Goal: Answer question/provide support: Share knowledge or assist other users

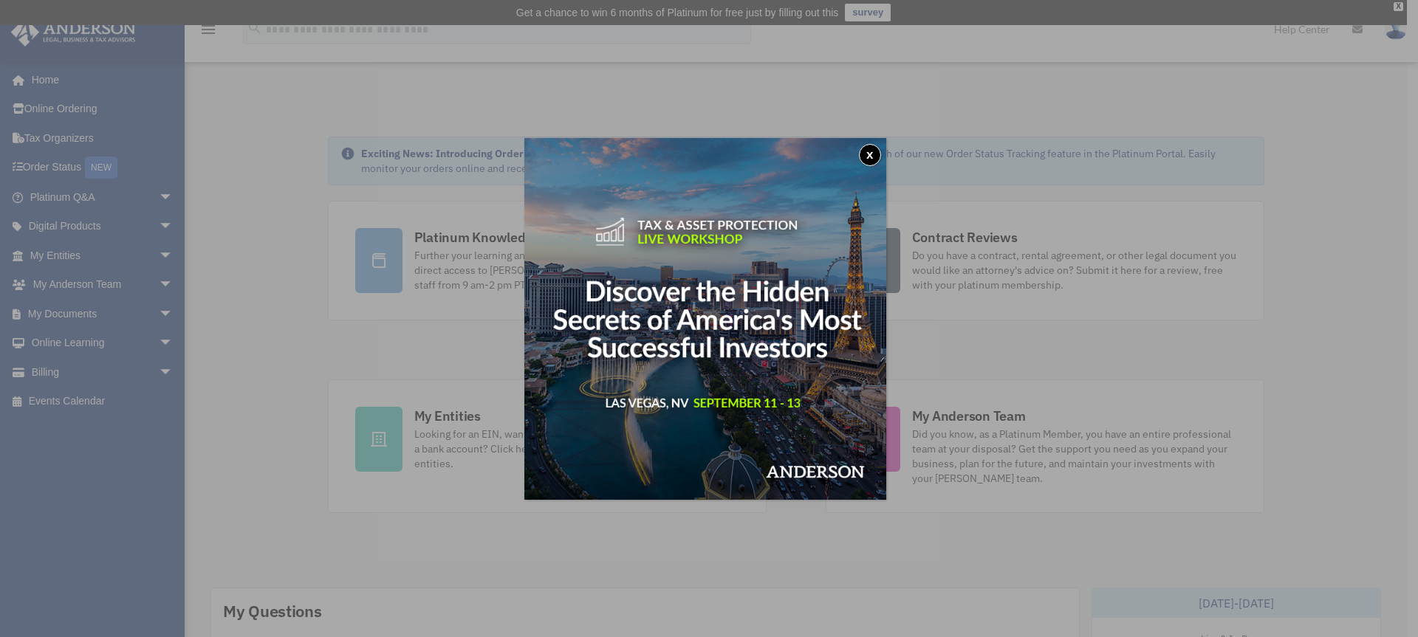
click at [873, 160] on button "x" at bounding box center [870, 155] width 22 height 22
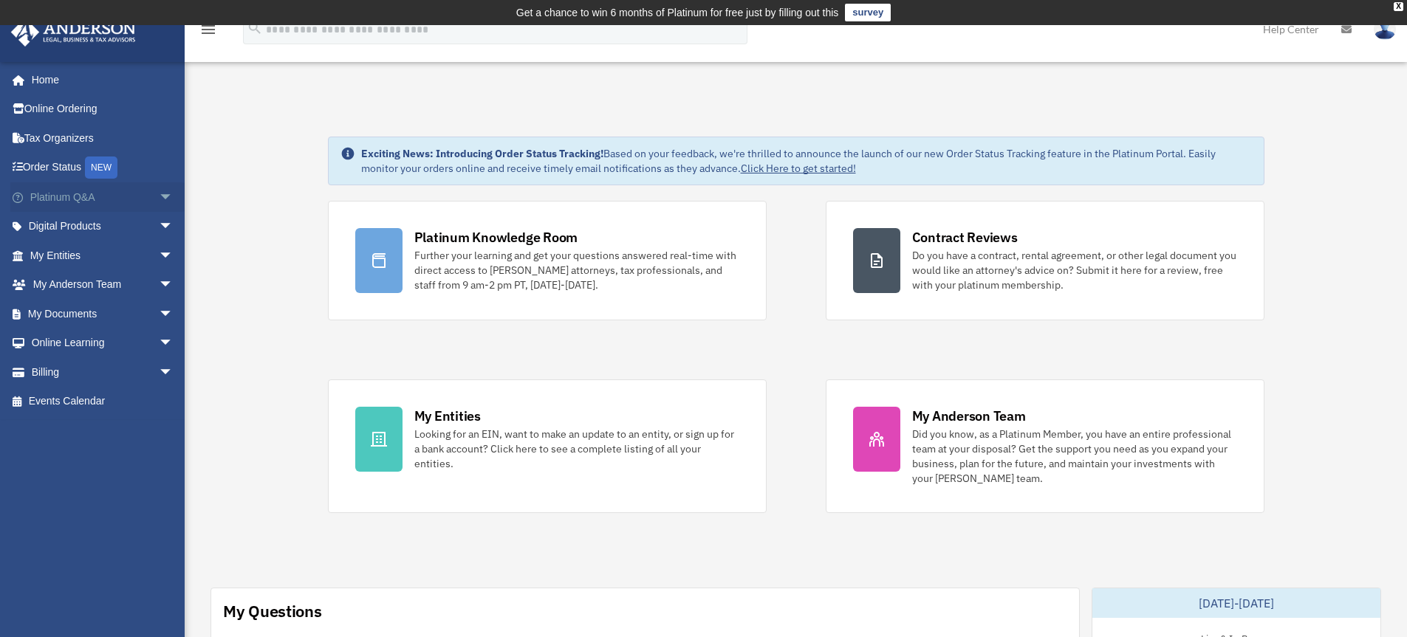
click at [159, 200] on span "arrow_drop_down" at bounding box center [174, 197] width 30 height 30
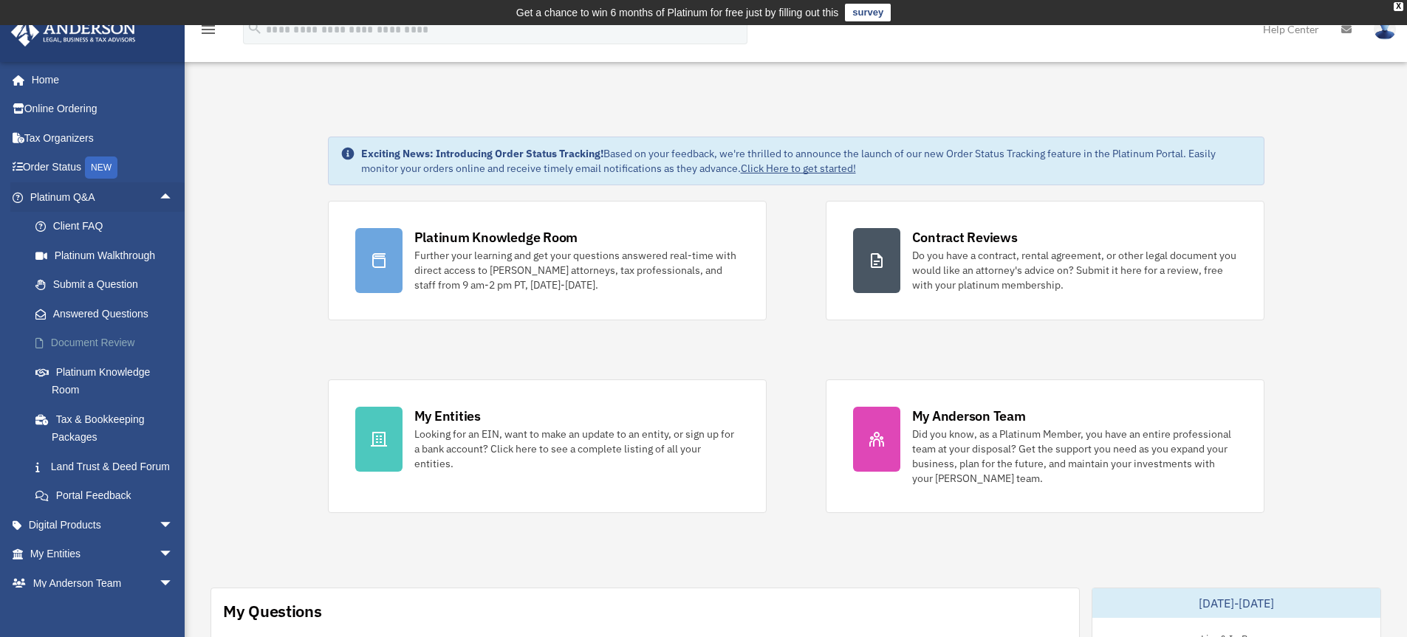
click at [103, 341] on link "Document Review" at bounding box center [108, 344] width 175 height 30
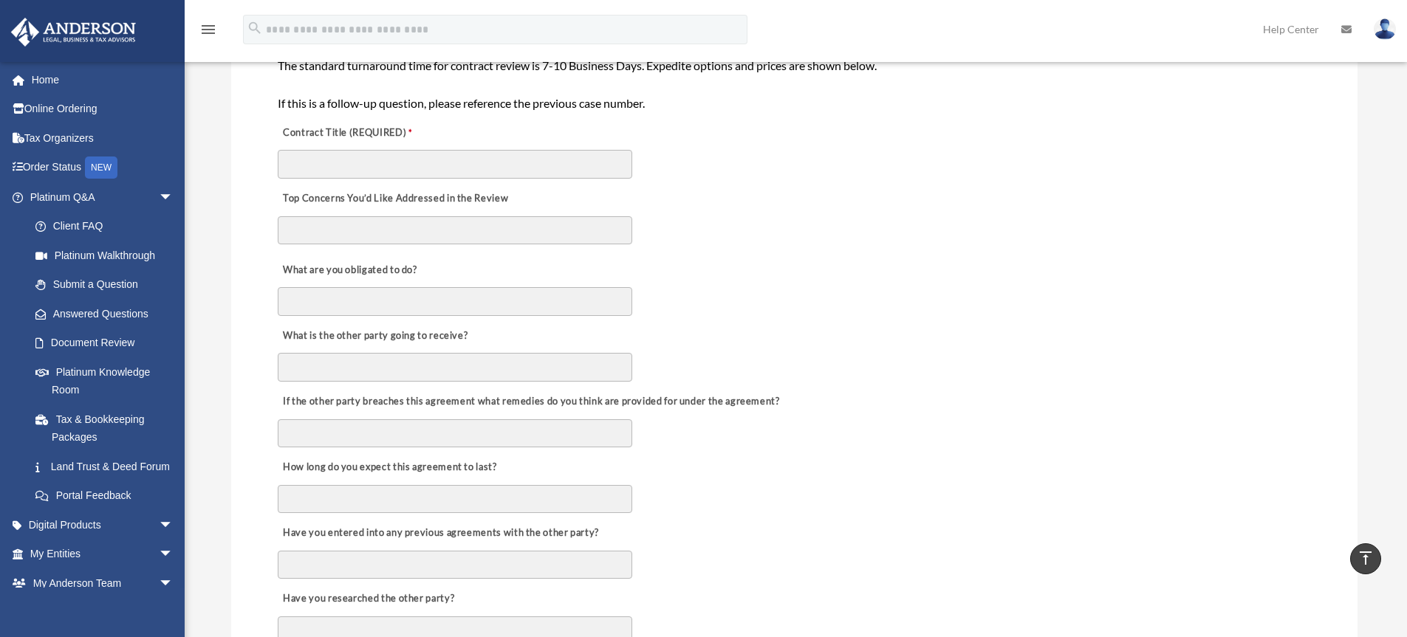
scroll to position [370, 0]
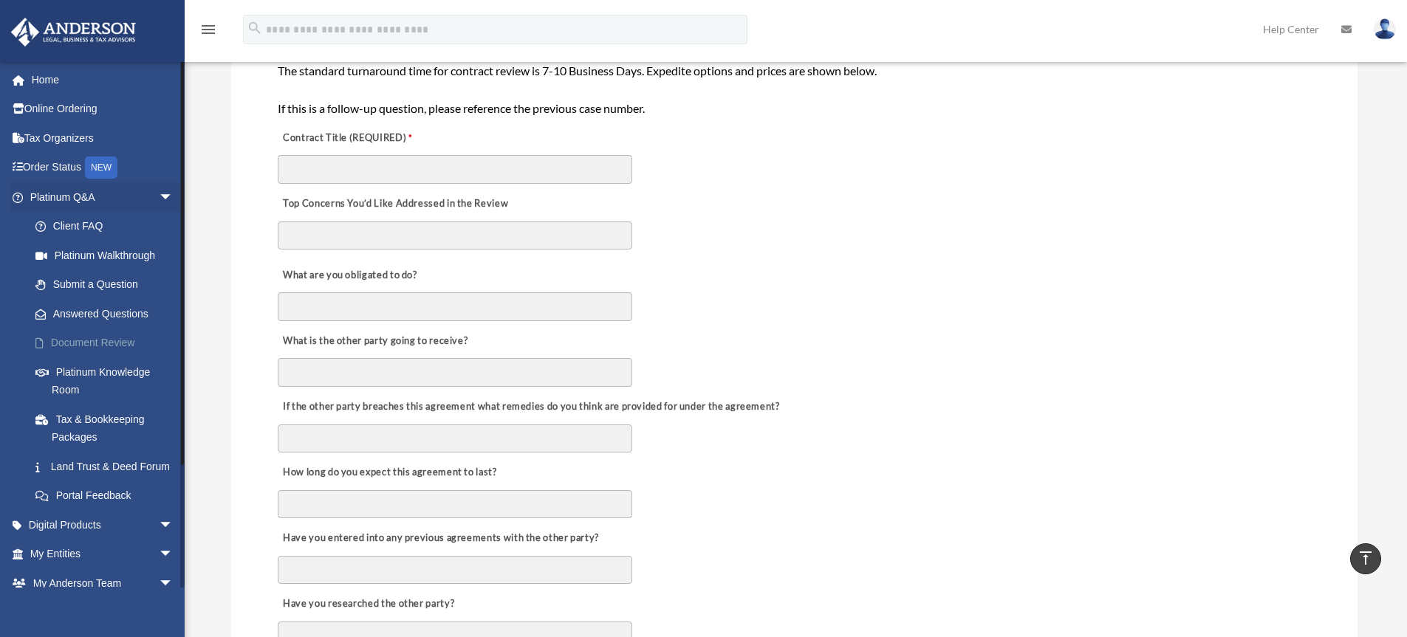
click at [119, 341] on link "Document Review" at bounding box center [108, 344] width 175 height 30
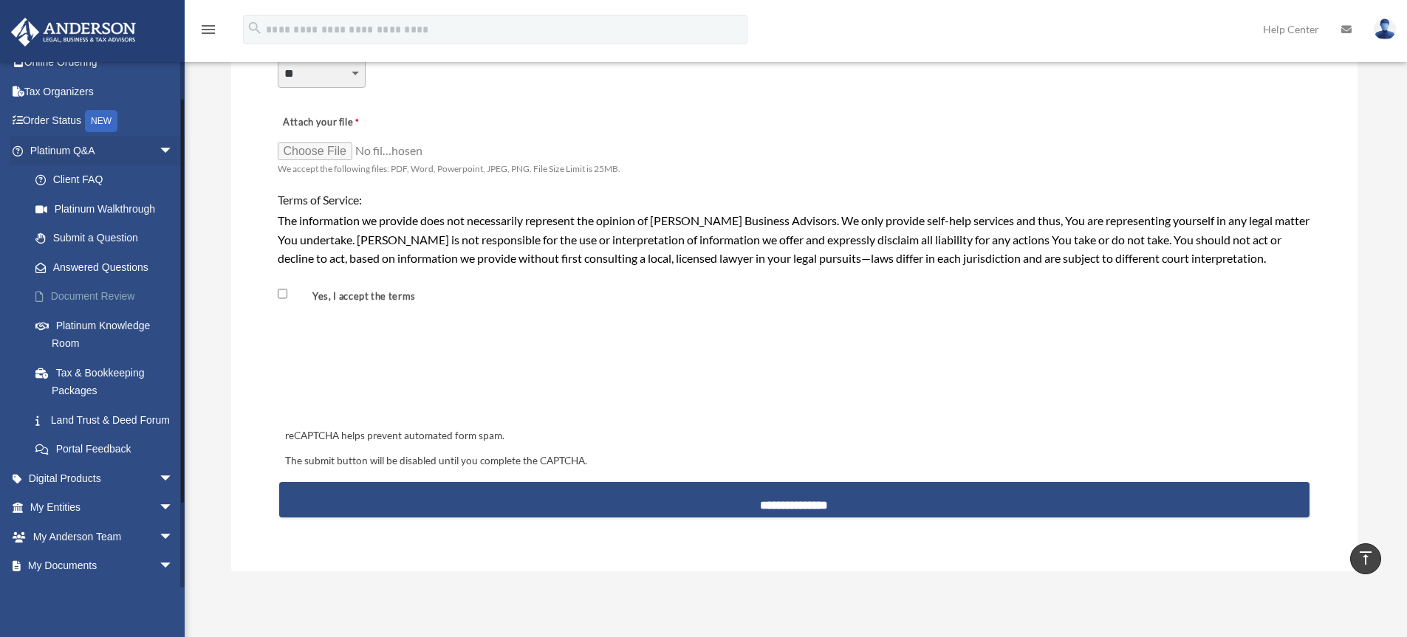
scroll to position [44, 0]
click at [93, 184] on link "Client FAQ" at bounding box center [108, 183] width 175 height 30
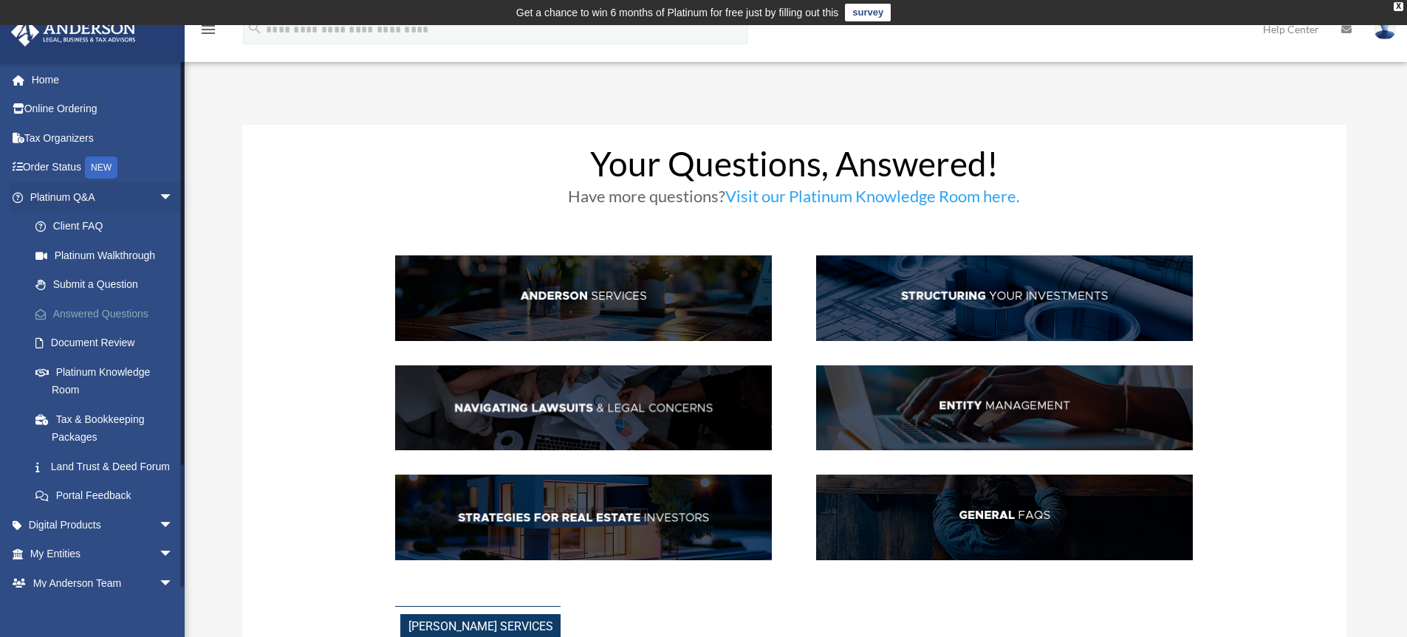
click at [117, 312] on link "Answered Questions" at bounding box center [108, 314] width 175 height 30
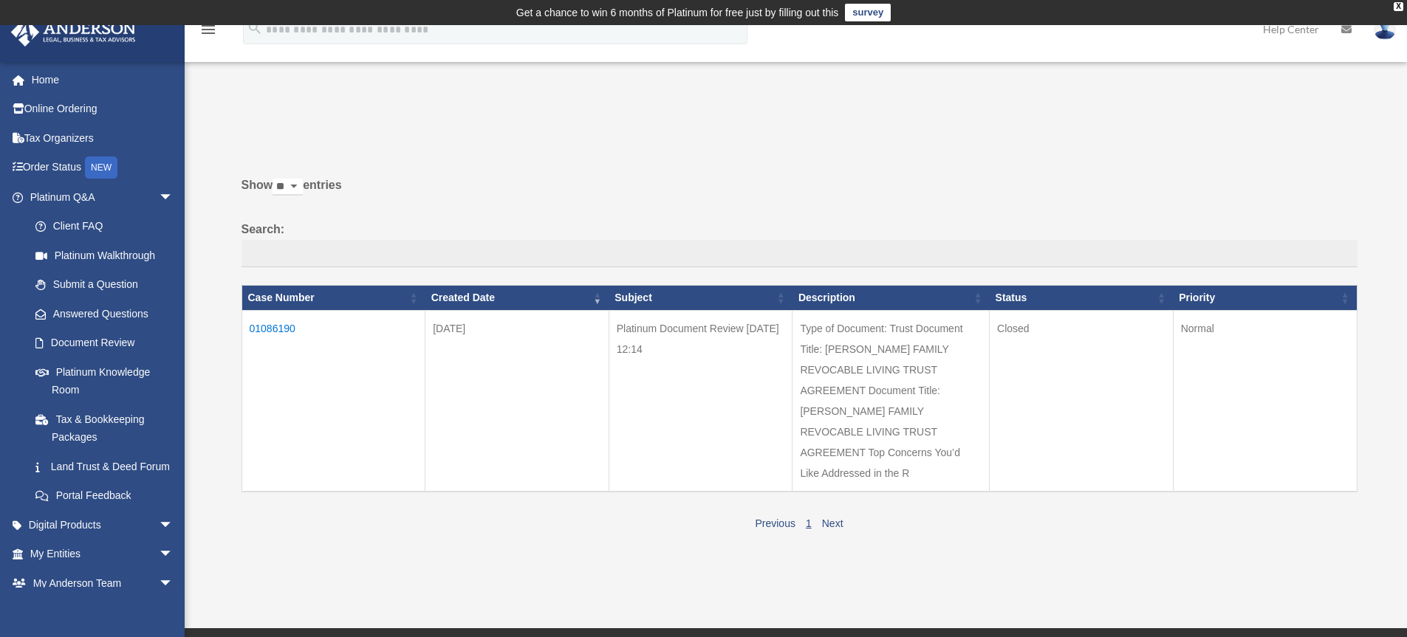
click at [280, 329] on td "01086190" at bounding box center [333, 401] width 184 height 182
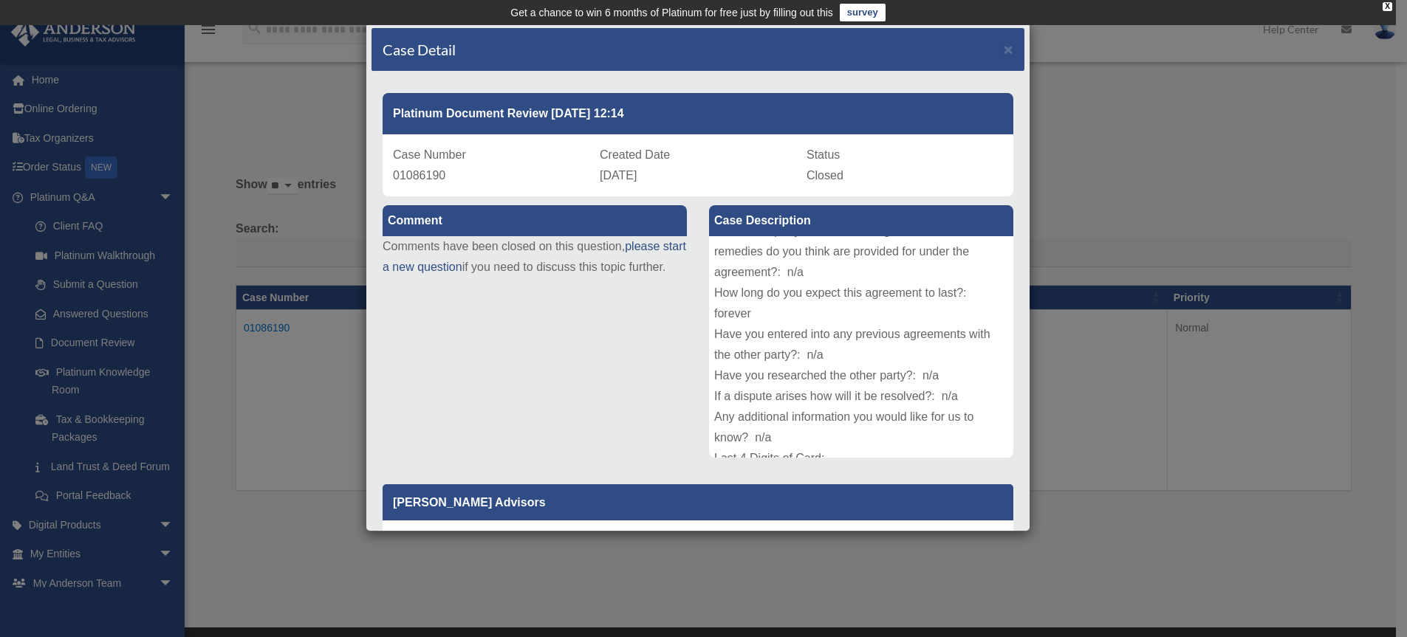
scroll to position [244, 0]
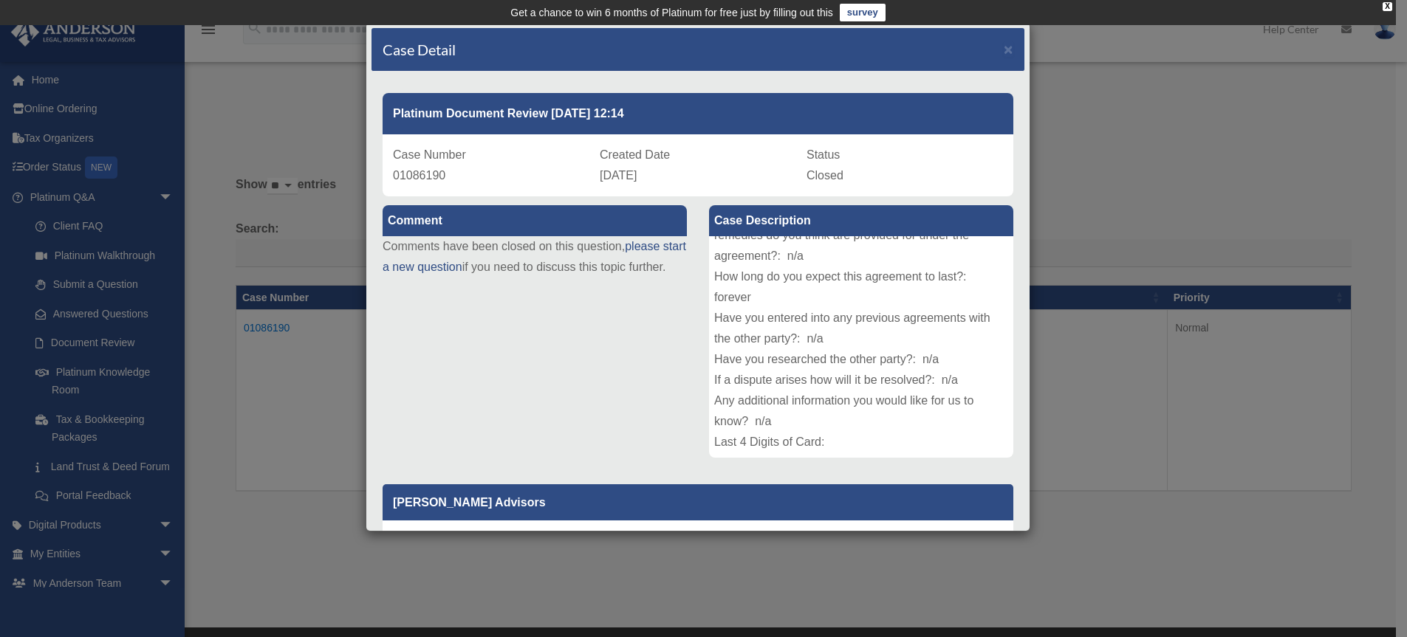
click at [598, 367] on div "Comment Comments have been closed on this question, please start a new question…" at bounding box center [697, 485] width 653 height 578
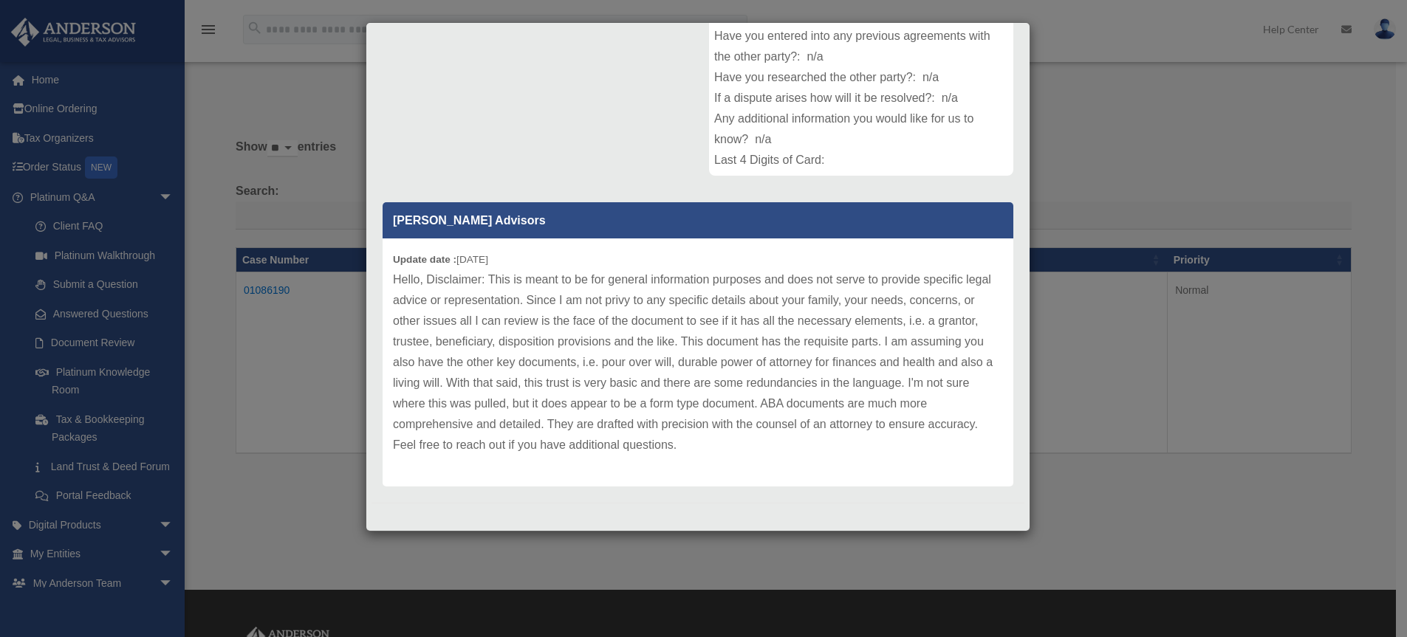
scroll to position [44, 0]
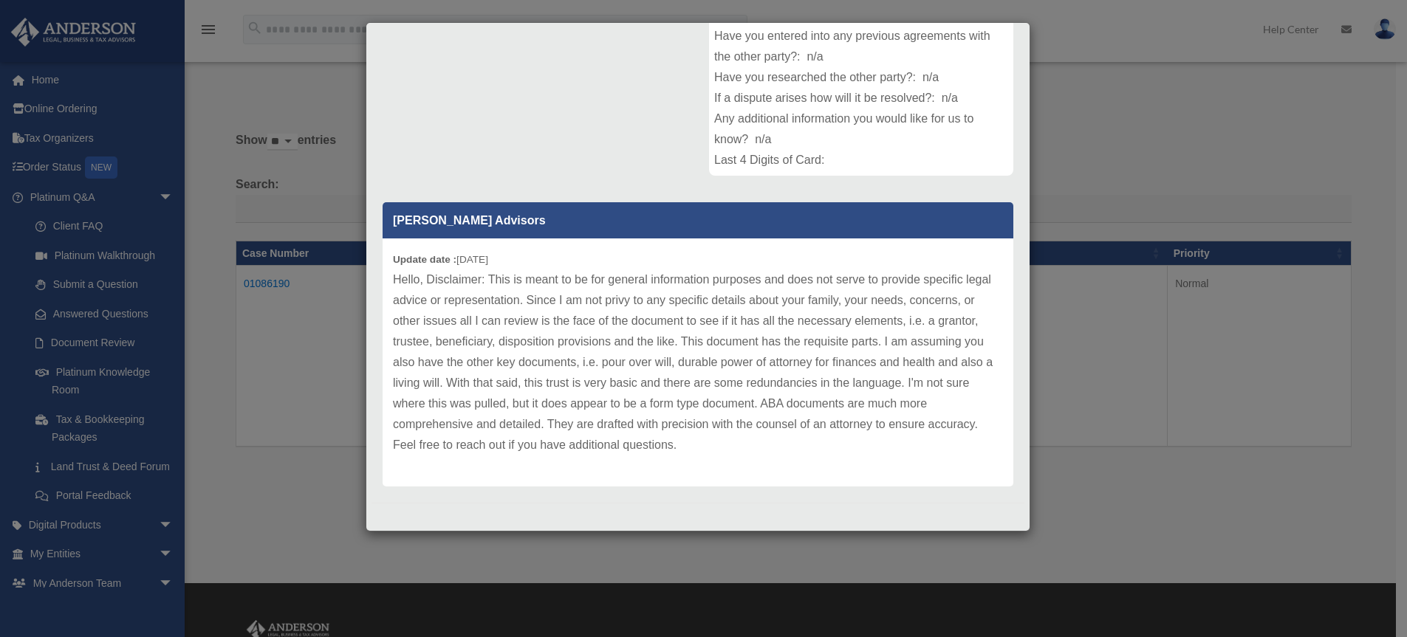
click at [3, 308] on div "Case Detail × Platinum Document Review [DATE] 12:14 Case Number 01086190 Create…" at bounding box center [703, 318] width 1407 height 637
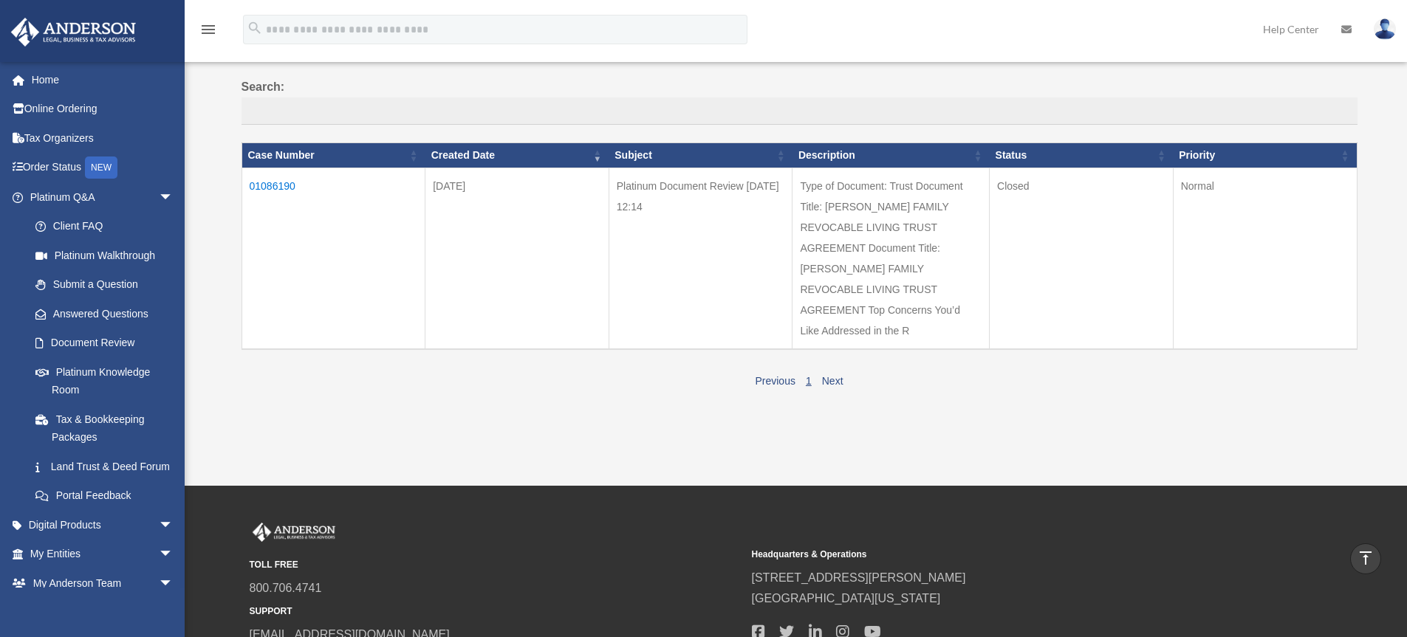
scroll to position [141, 0]
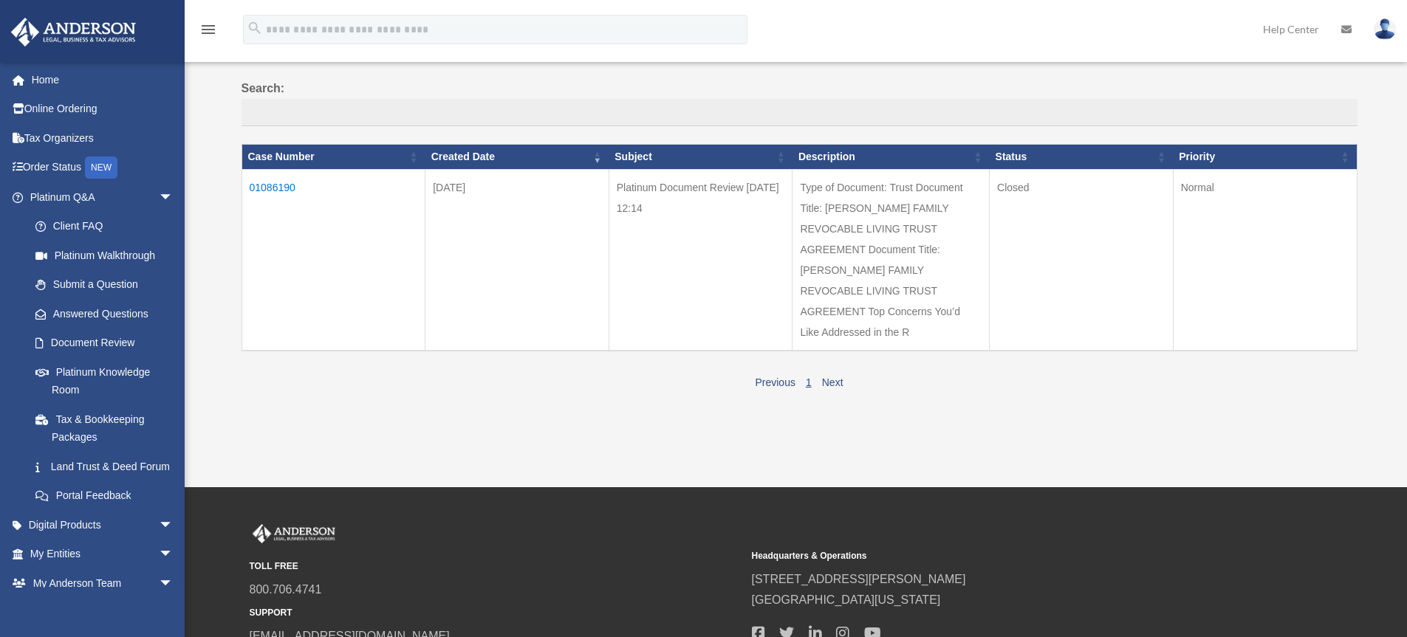
click at [861, 306] on td "Type of Document: Trust Document Title: TIPPETTS FAMILY REVOCABLE LIVING TRUST …" at bounding box center [890, 260] width 197 height 182
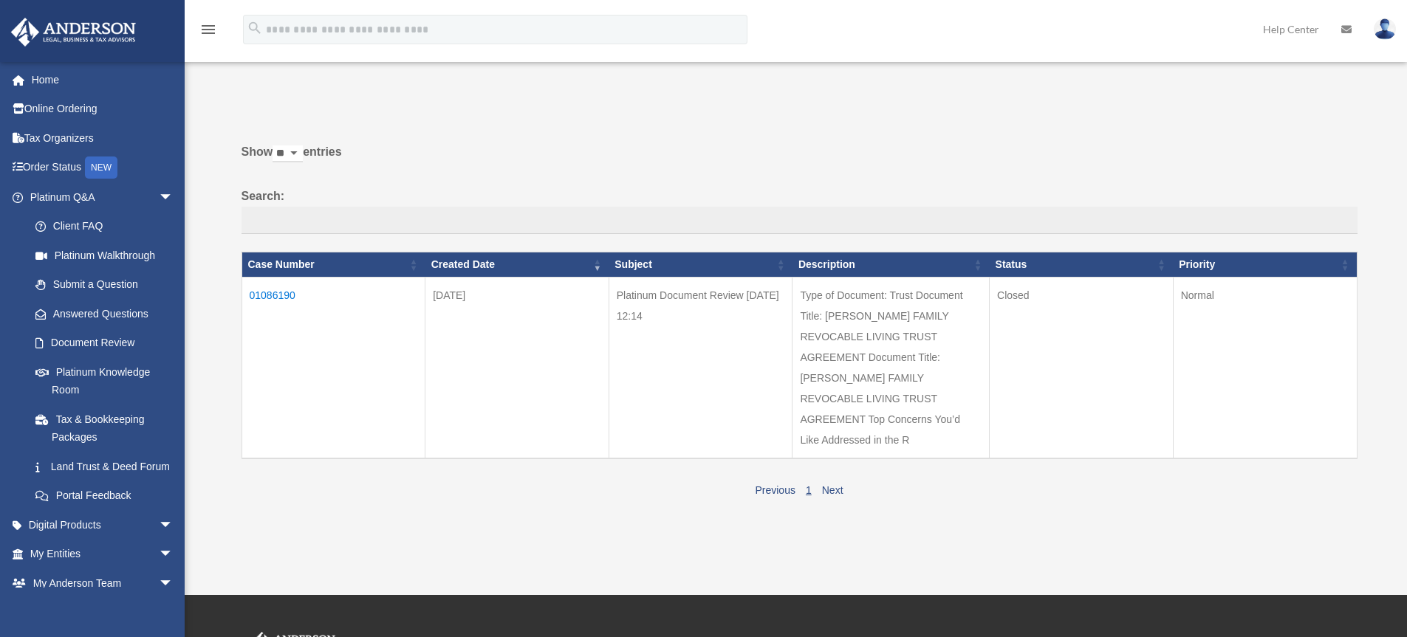
scroll to position [0, 0]
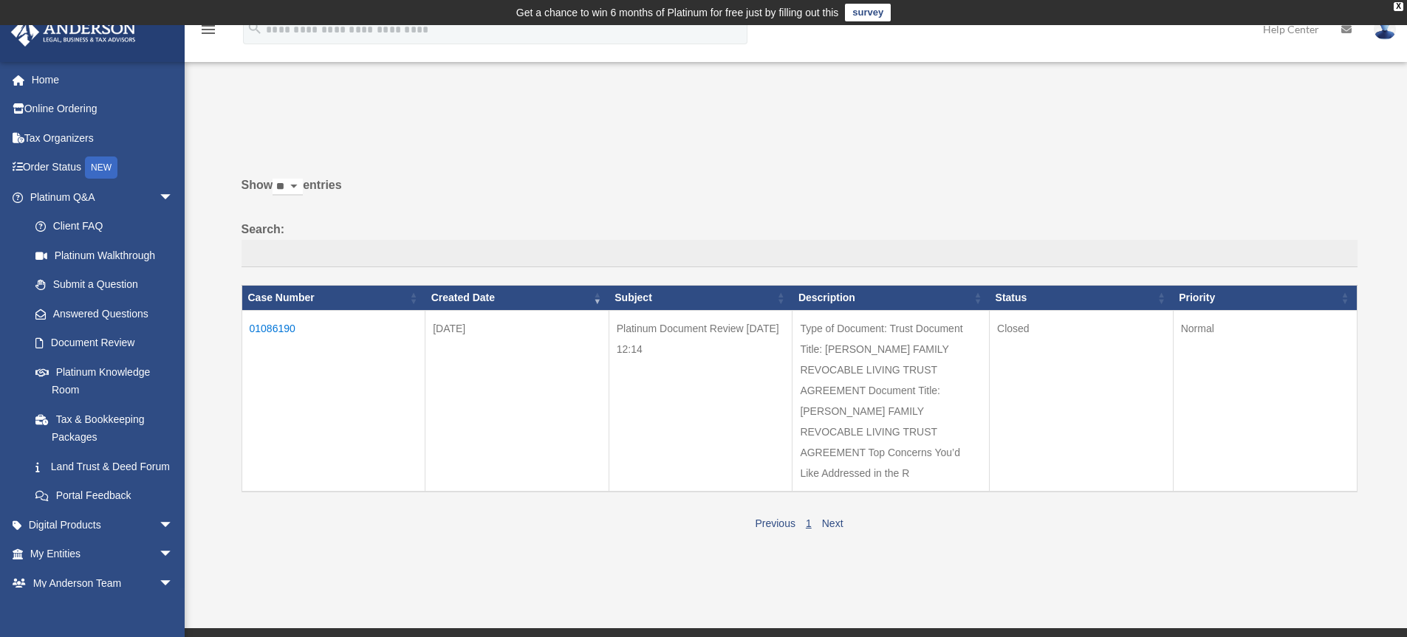
click at [270, 328] on td "01086190" at bounding box center [333, 401] width 184 height 182
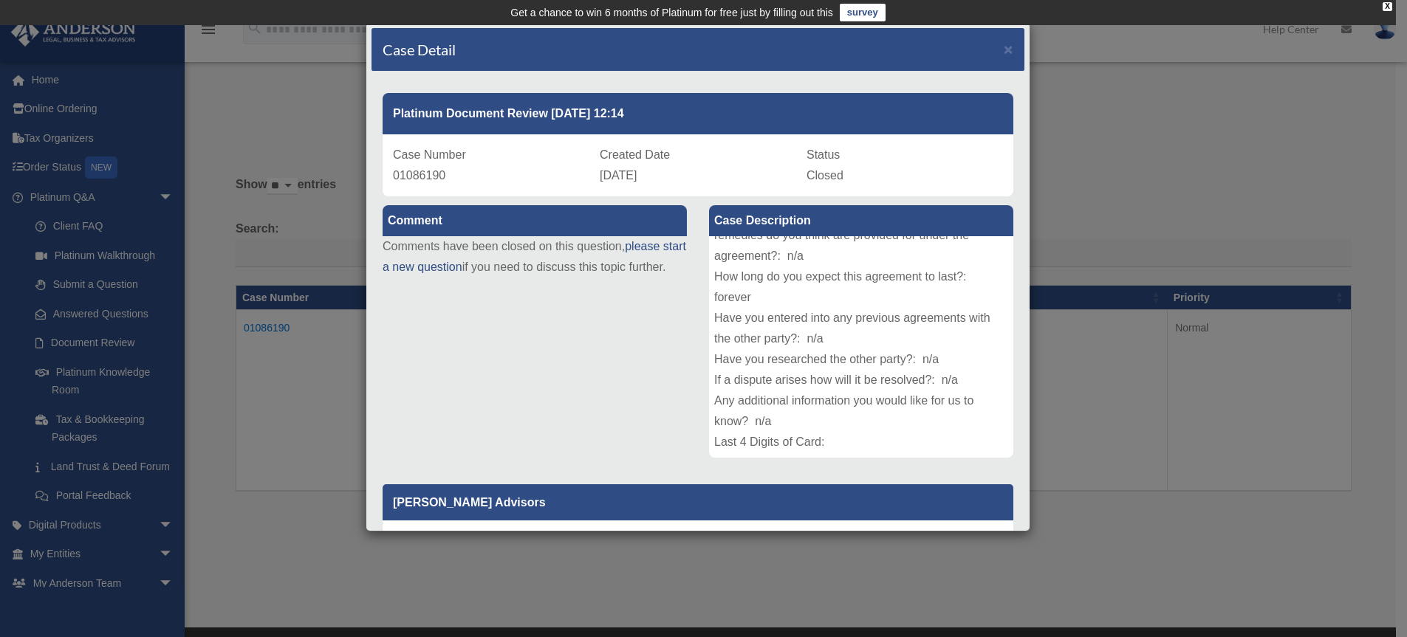
scroll to position [244, 0]
click at [555, 511] on p "[PERSON_NAME] Advisors" at bounding box center [698, 502] width 631 height 36
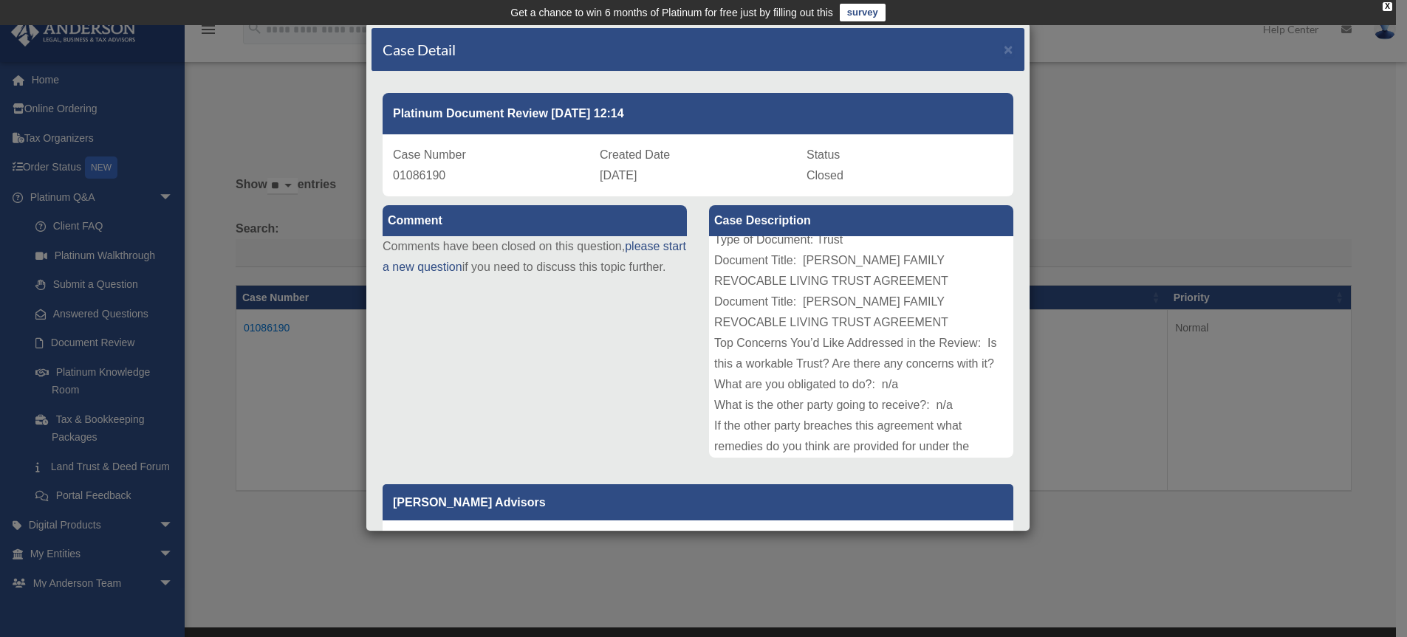
scroll to position [0, 0]
click at [1004, 51] on span "×" at bounding box center [1009, 49] width 10 height 17
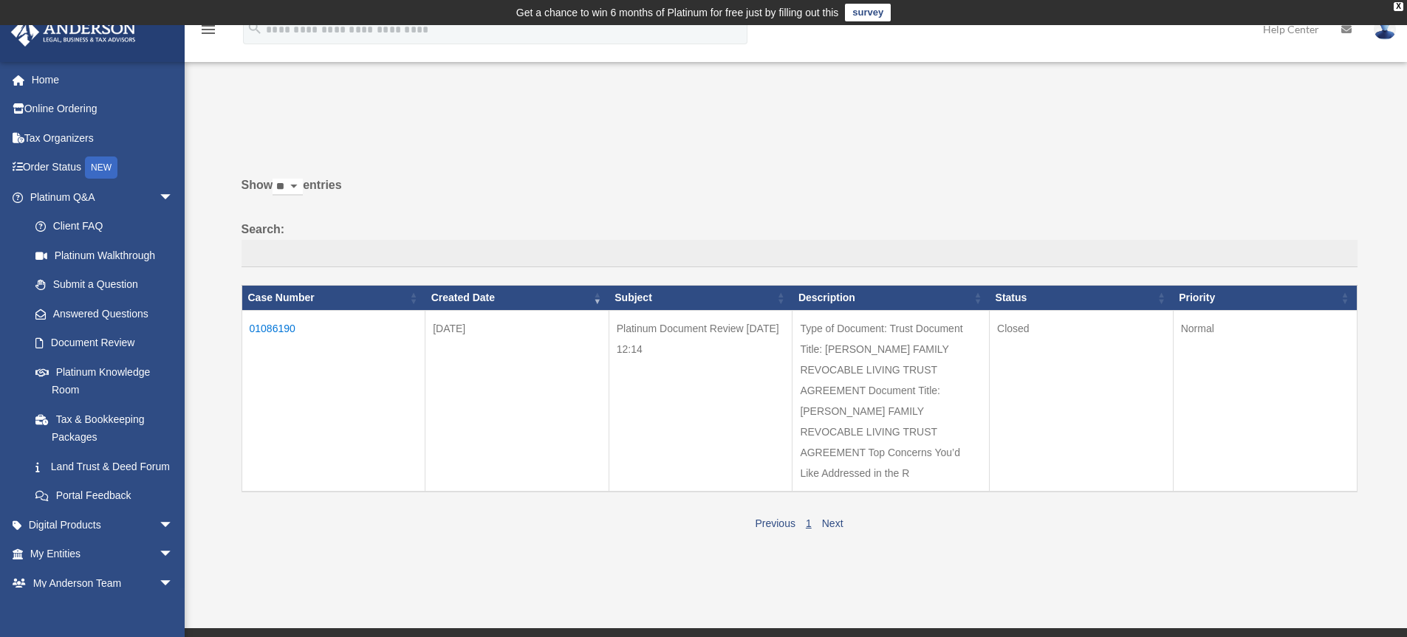
click at [949, 323] on td "Type of Document: Trust Document Title: TIPPETTS FAMILY REVOCABLE LIVING TRUST …" at bounding box center [890, 401] width 197 height 182
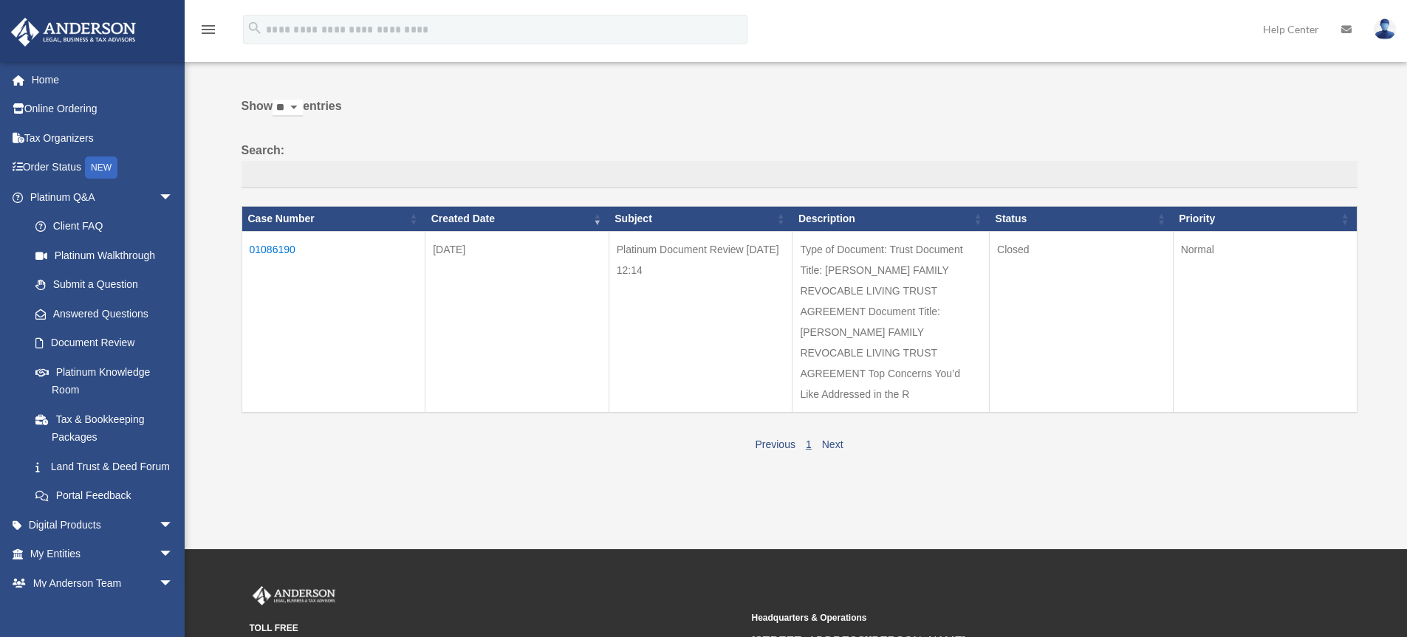
scroll to position [86, 0]
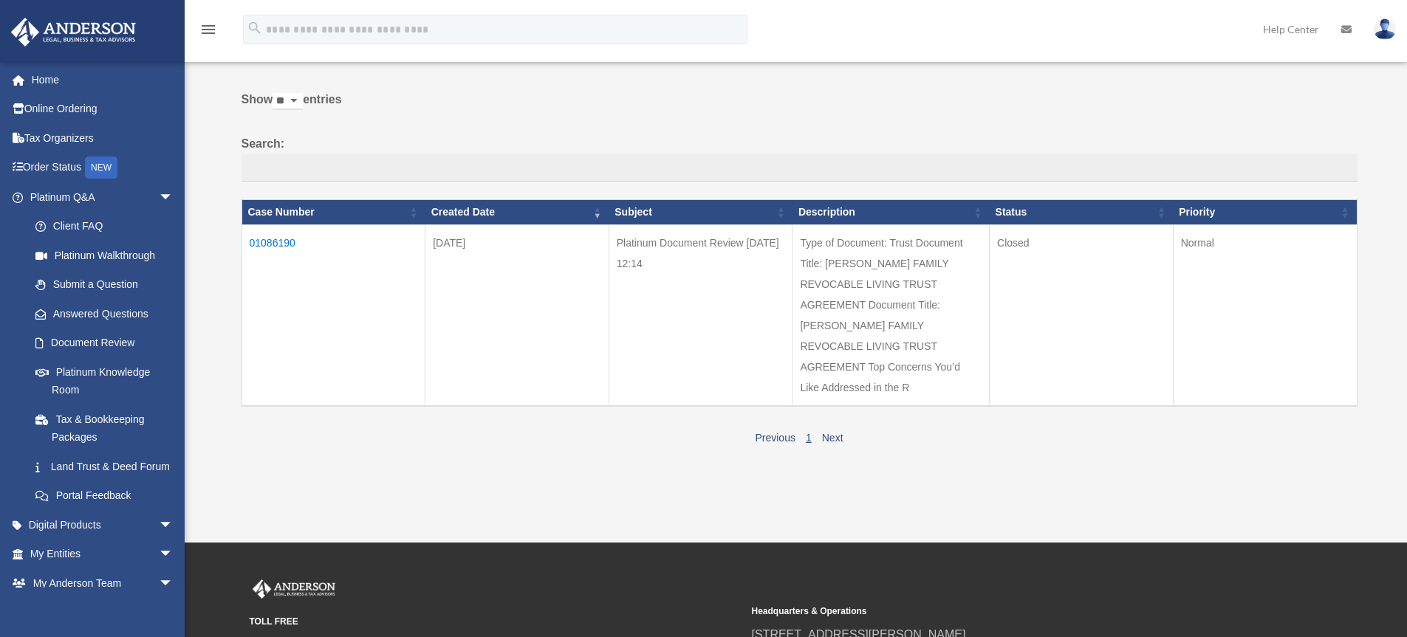
click at [832, 387] on td "Type of Document: Trust Document Title: TIPPETTS FAMILY REVOCABLE LIVING TRUST …" at bounding box center [890, 316] width 197 height 182
click at [832, 438] on link "Next" at bounding box center [832, 438] width 21 height 12
click at [895, 316] on td "Type of Document: Trust Document Title: TIPPETTS FAMILY REVOCABLE LIVING TRUST …" at bounding box center [890, 316] width 197 height 182
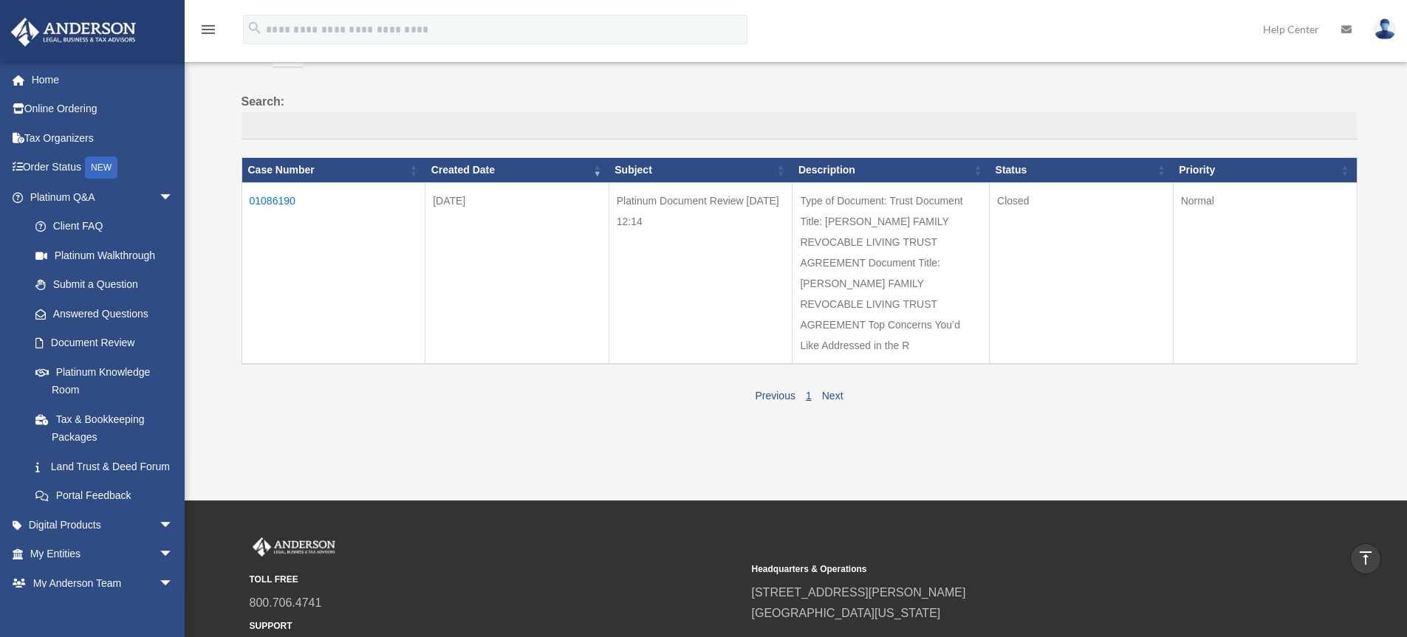
scroll to position [127, 0]
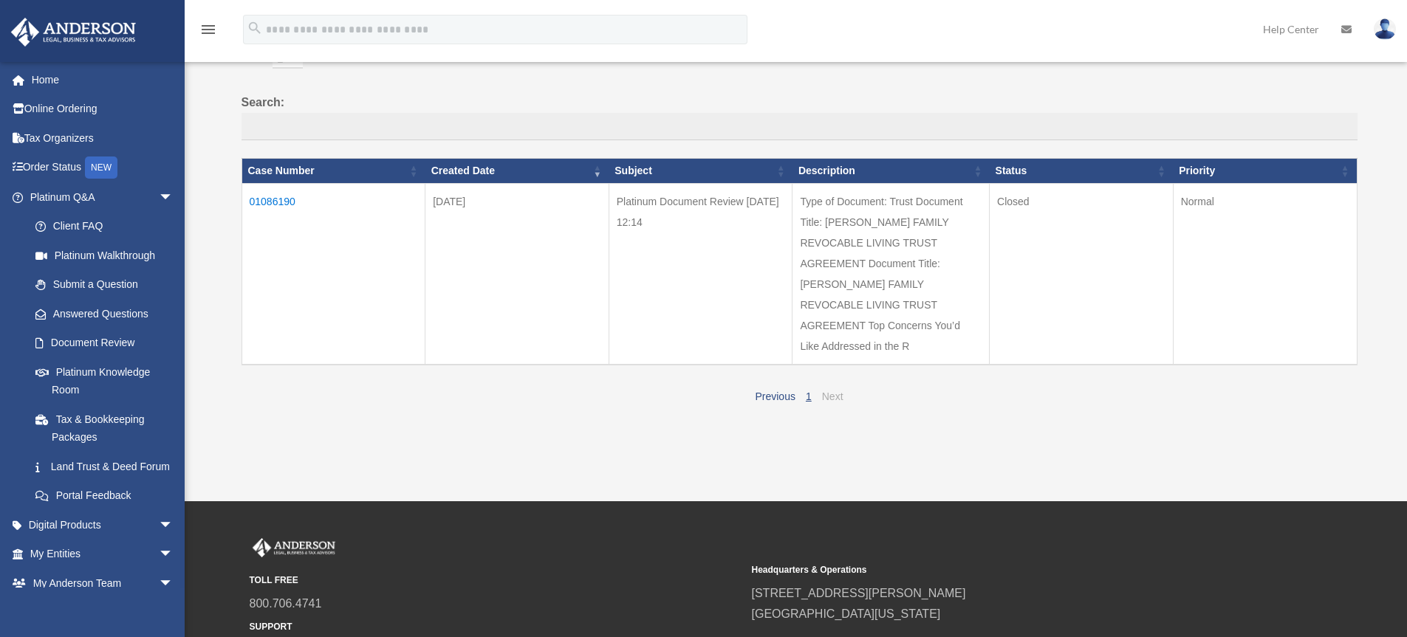
click at [837, 397] on link "Next" at bounding box center [832, 397] width 21 height 12
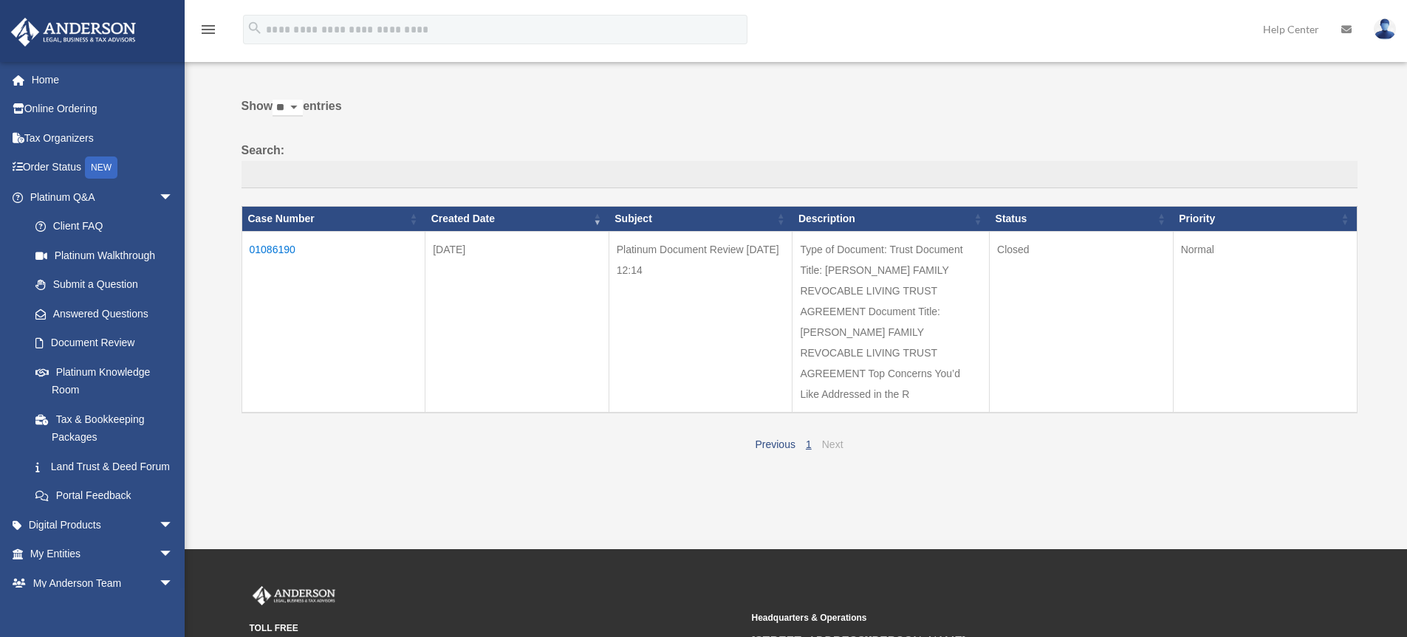
scroll to position [0, 0]
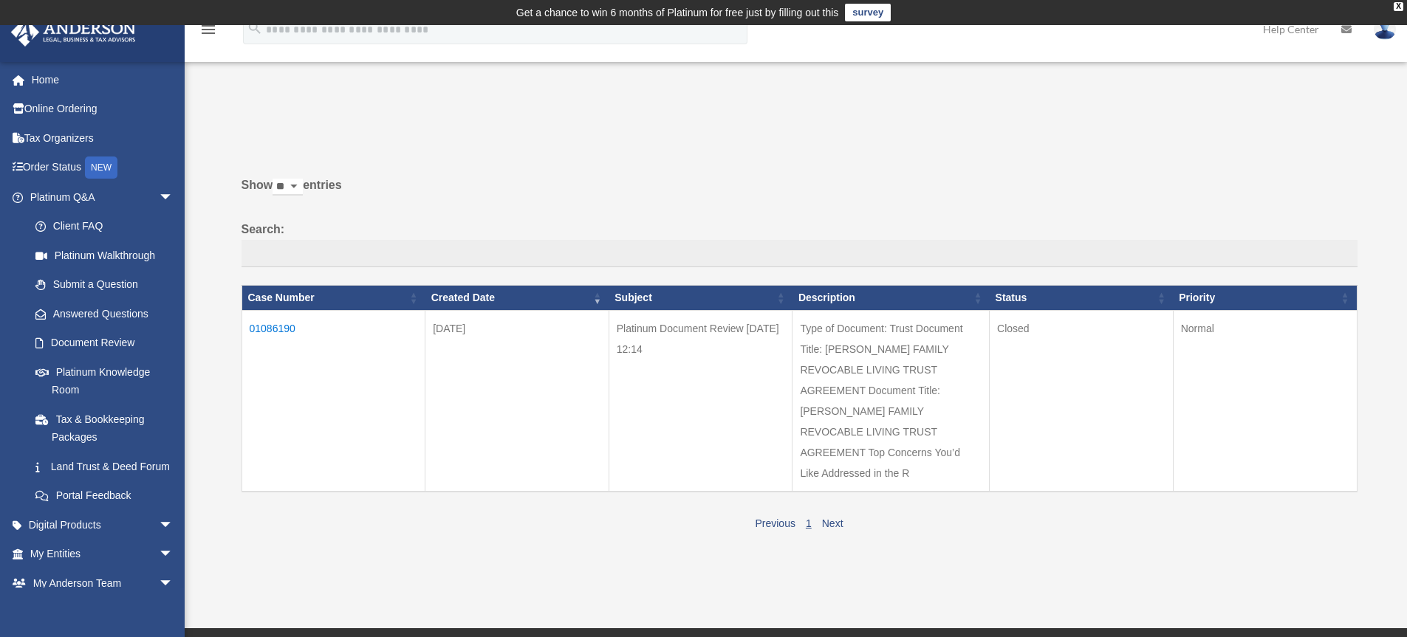
click at [826, 324] on td "Type of Document: Trust Document Title: TIPPETTS FAMILY REVOCABLE LIVING TRUST …" at bounding box center [890, 401] width 197 height 182
click at [863, 425] on td "Type of Document: Trust Document Title: TIPPETTS FAMILY REVOCABLE LIVING TRUST …" at bounding box center [890, 401] width 197 height 182
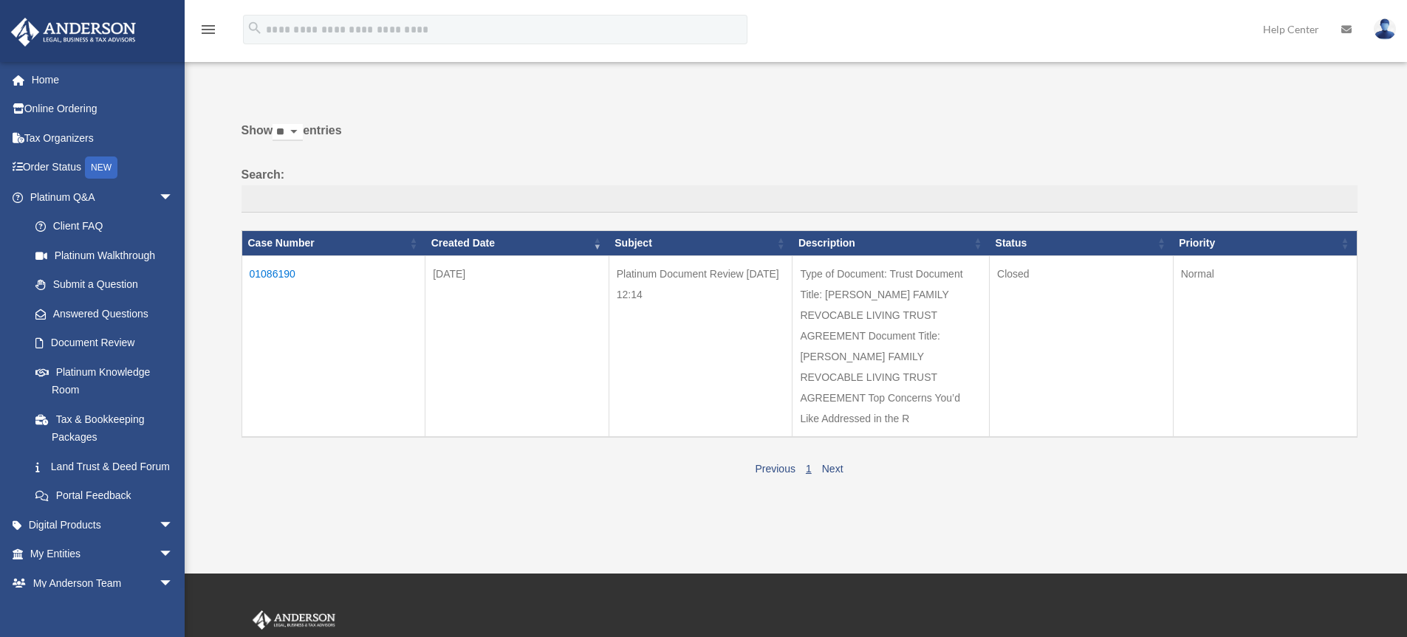
scroll to position [80, 0]
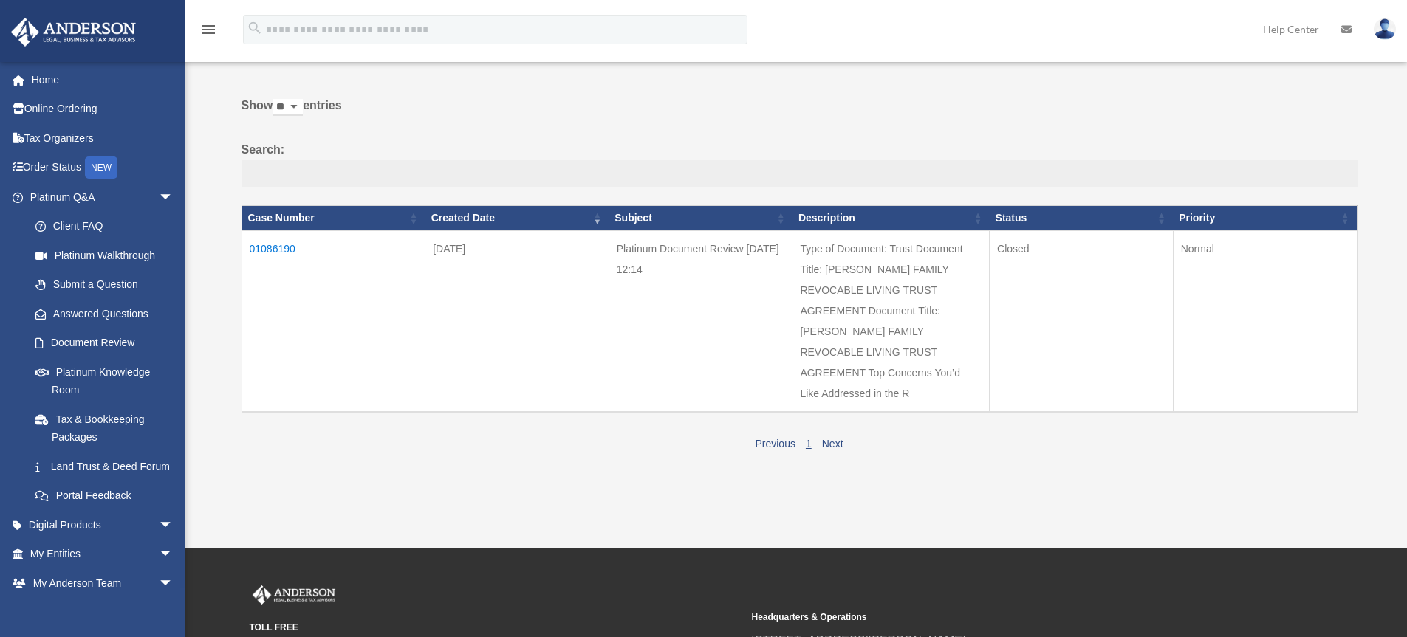
click at [809, 397] on td "Type of Document: Trust Document Title: TIPPETTS FAMILY REVOCABLE LIVING TRUST …" at bounding box center [890, 321] width 197 height 182
click at [126, 344] on link "Document Review" at bounding box center [108, 344] width 175 height 30
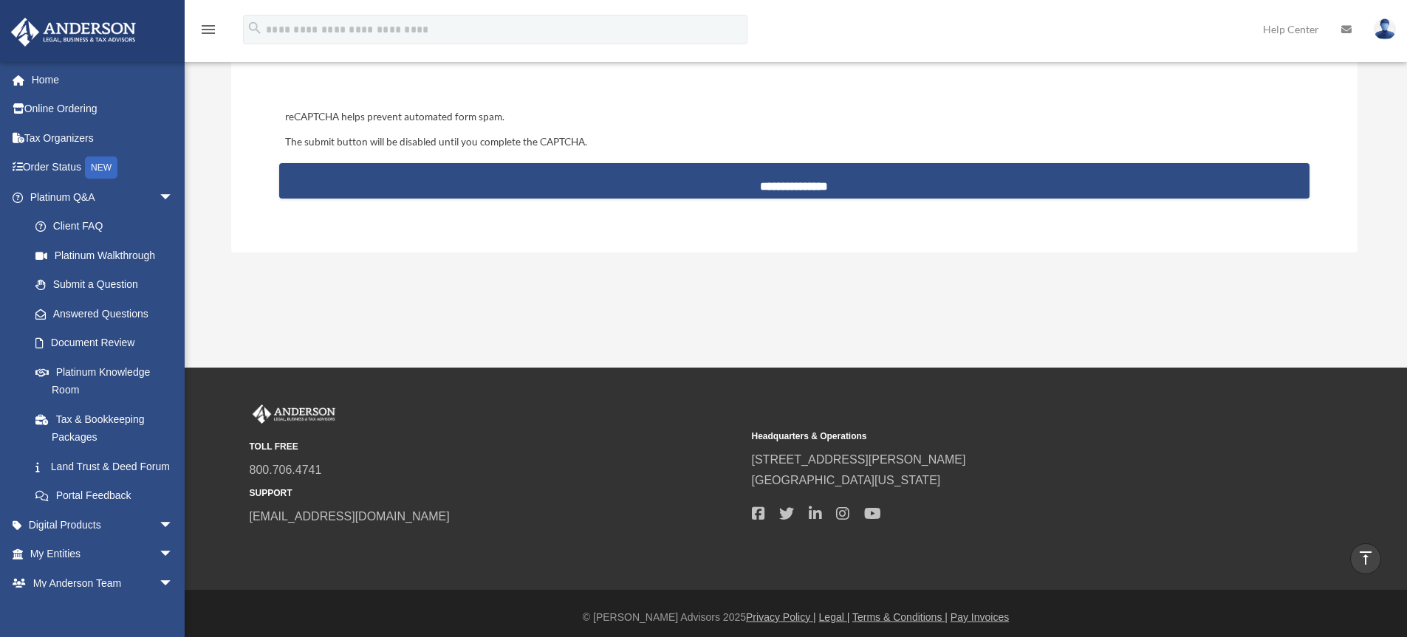
scroll to position [1530, 0]
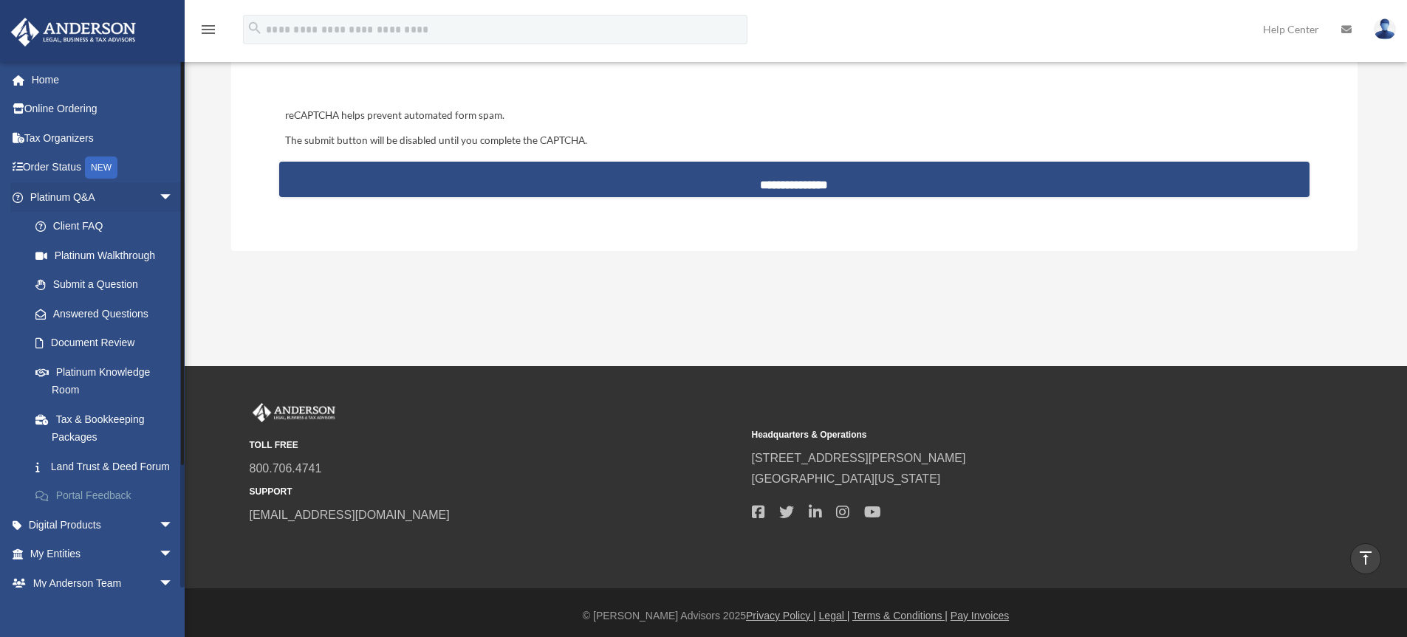
click at [114, 505] on link "Portal Feedback" at bounding box center [108, 497] width 175 height 30
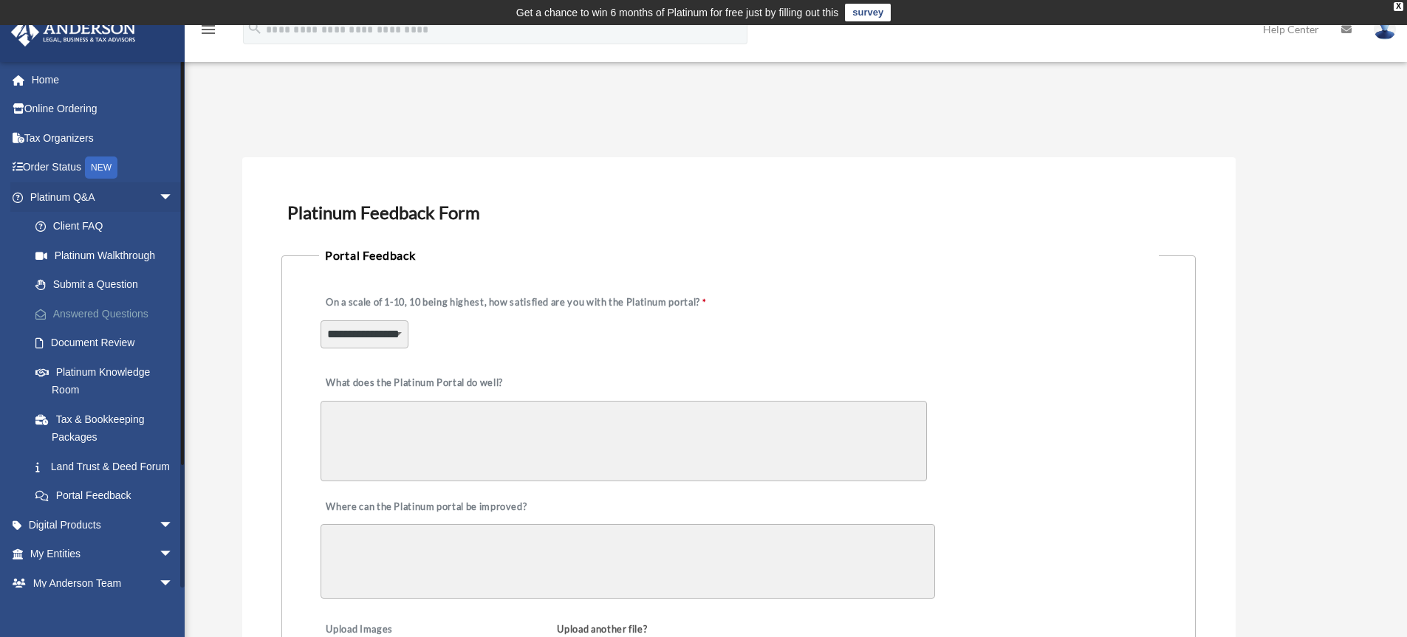
click at [100, 313] on link "Answered Questions" at bounding box center [108, 314] width 175 height 30
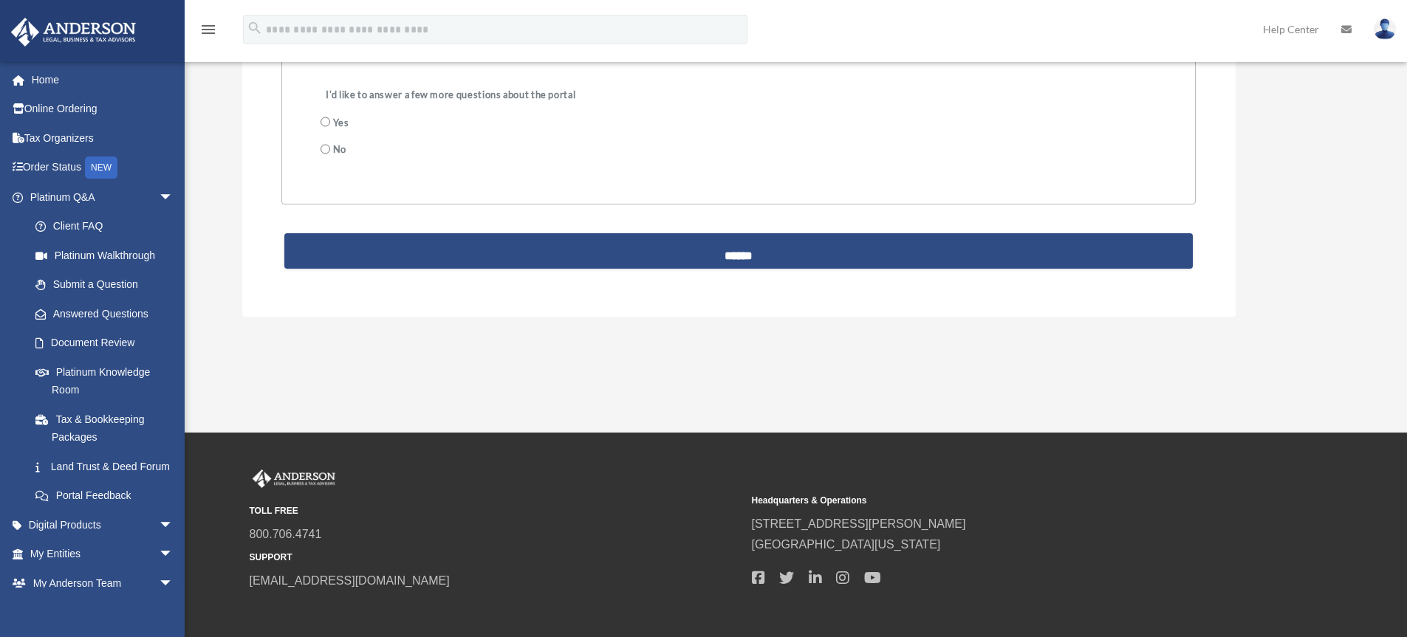
scroll to position [651, 0]
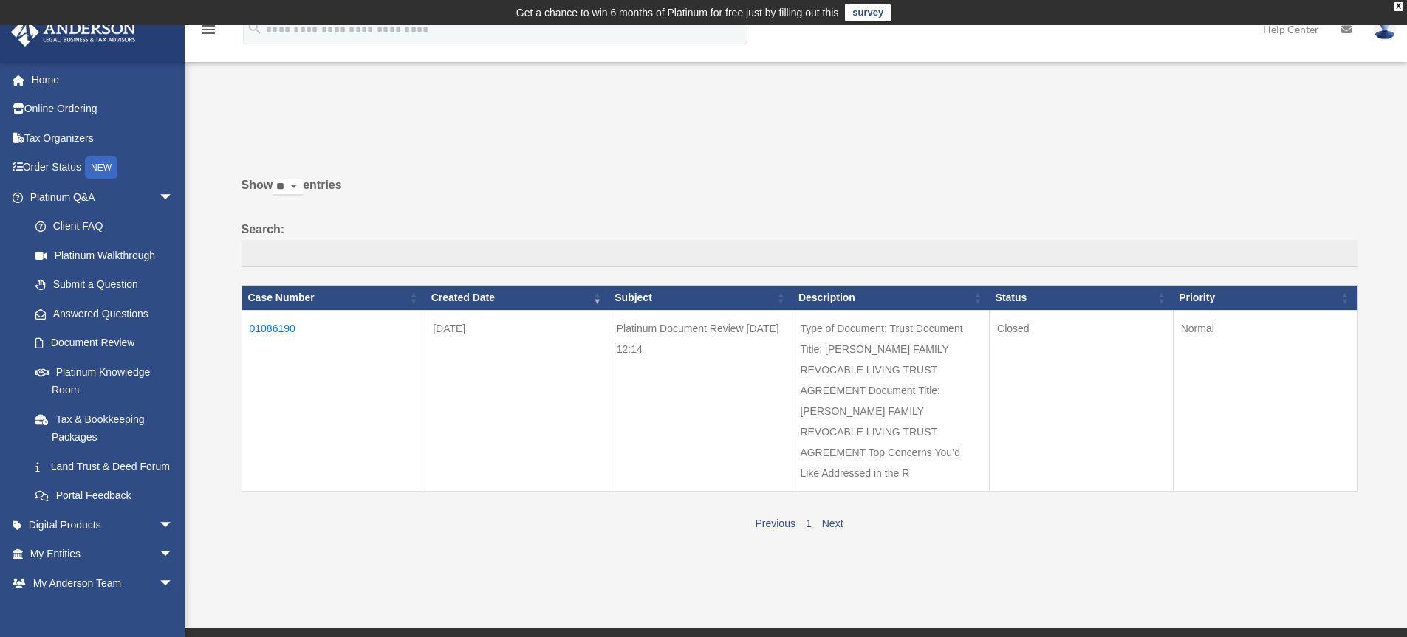
click at [867, 422] on td "Type of Document: Trust Document Title: TIPPETTS FAMILY REVOCABLE LIVING TRUST …" at bounding box center [890, 401] width 197 height 182
click at [679, 334] on td "Platinum Document Review 08/22/2025 12:14" at bounding box center [701, 401] width 184 height 182
click at [275, 328] on td "01086190" at bounding box center [333, 401] width 184 height 182
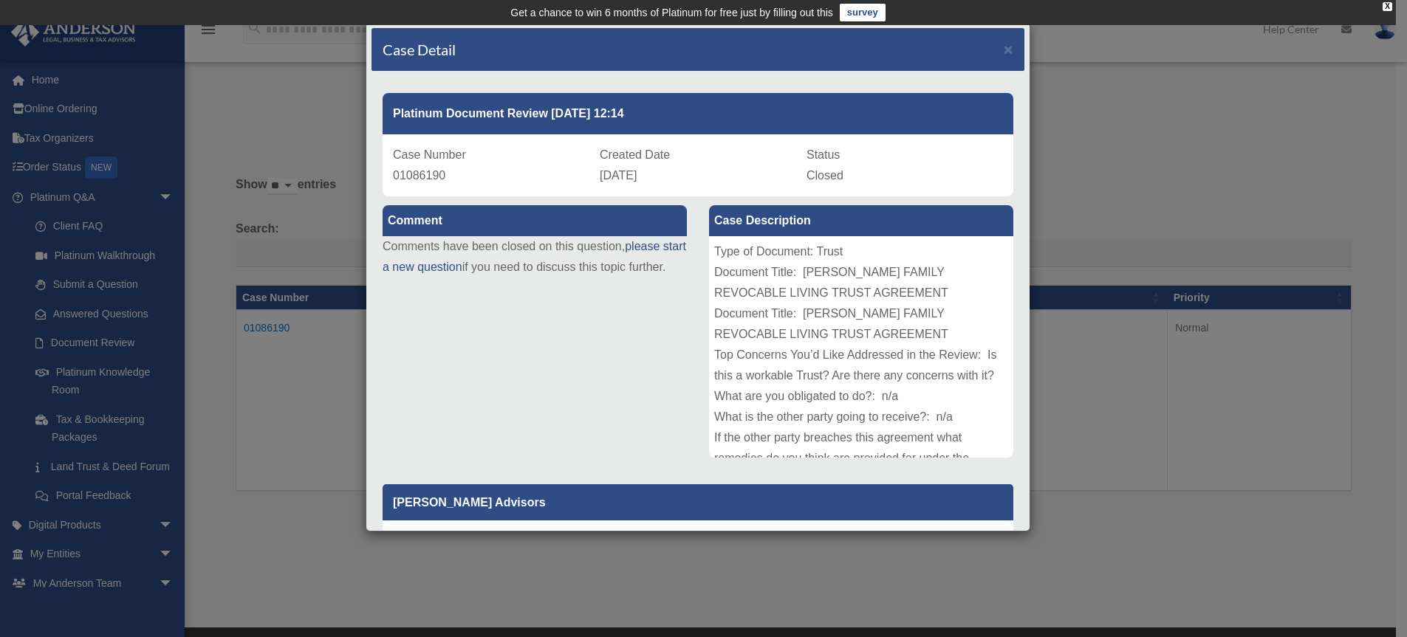
click at [550, 263] on p "Comments have been closed on this question, please start a new question if you …" at bounding box center [535, 256] width 304 height 41
click at [556, 219] on label "Comment" at bounding box center [535, 220] width 304 height 31
click at [420, 222] on label "Comment" at bounding box center [535, 220] width 304 height 31
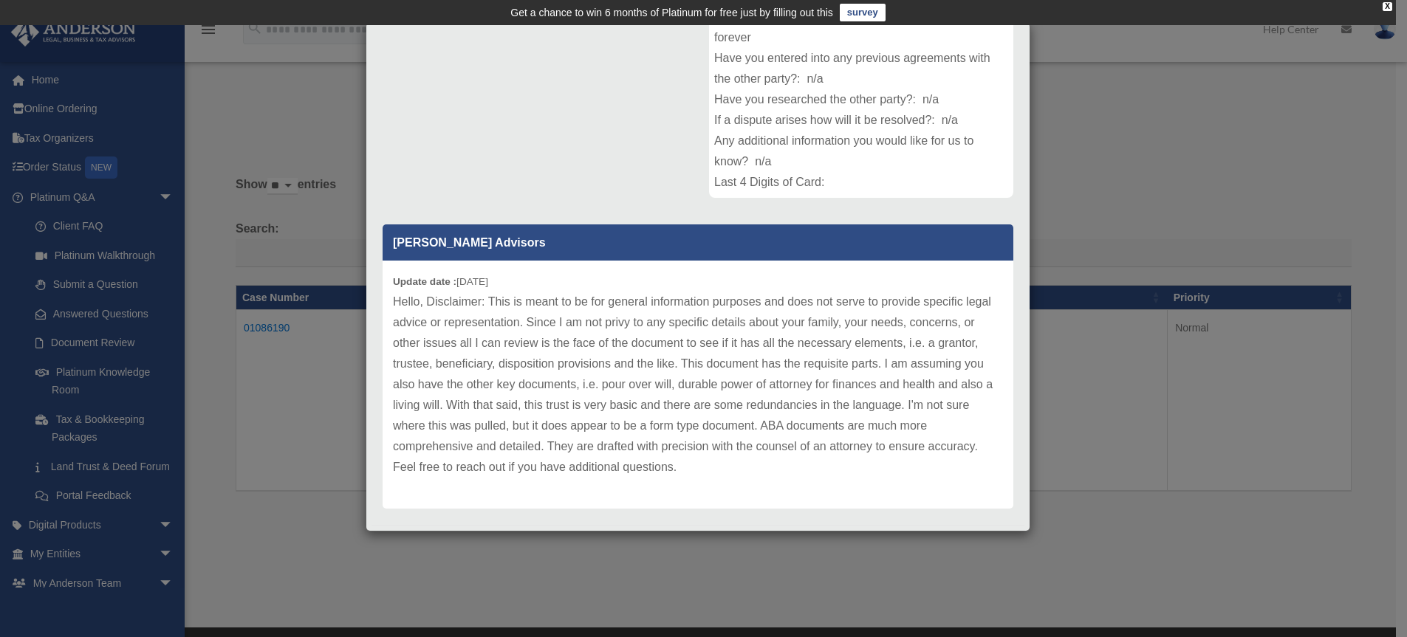
scroll to position [282, 0]
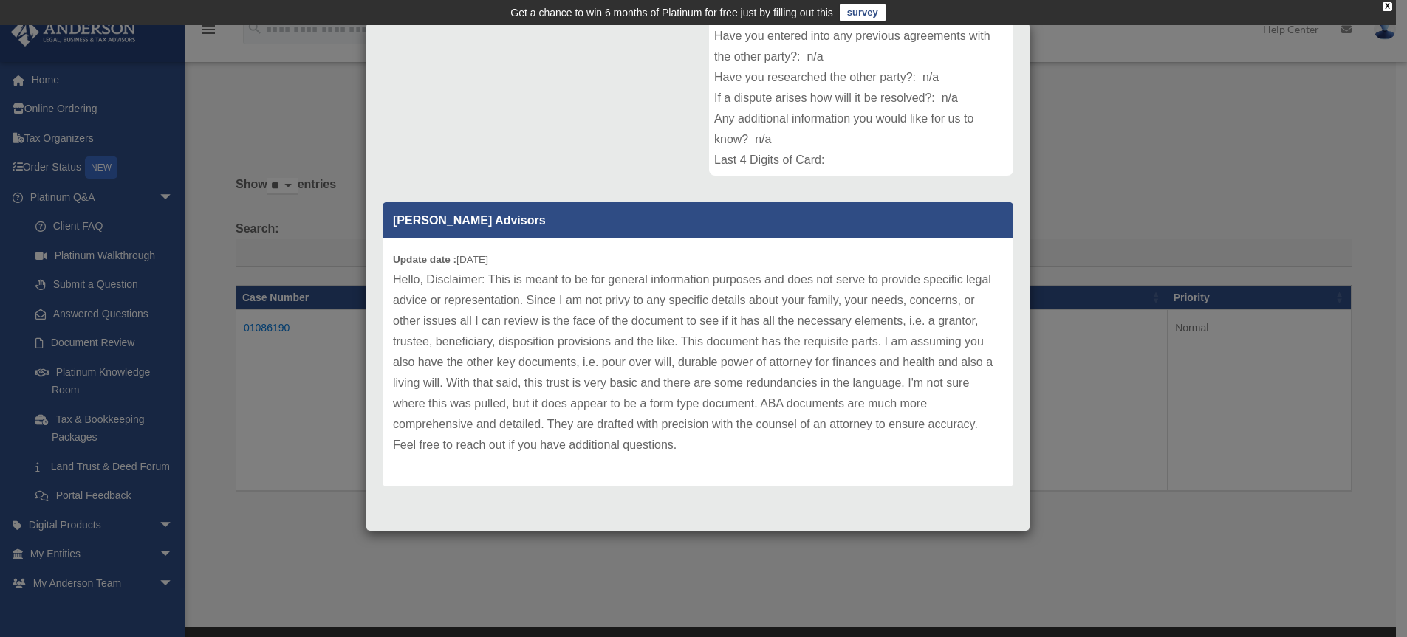
click at [1162, 191] on div "Case Detail × Platinum Document Review 08/22/2025 12:14 Case Number 01086190 Cr…" at bounding box center [703, 318] width 1407 height 637
